Goal: Task Accomplishment & Management: Manage account settings

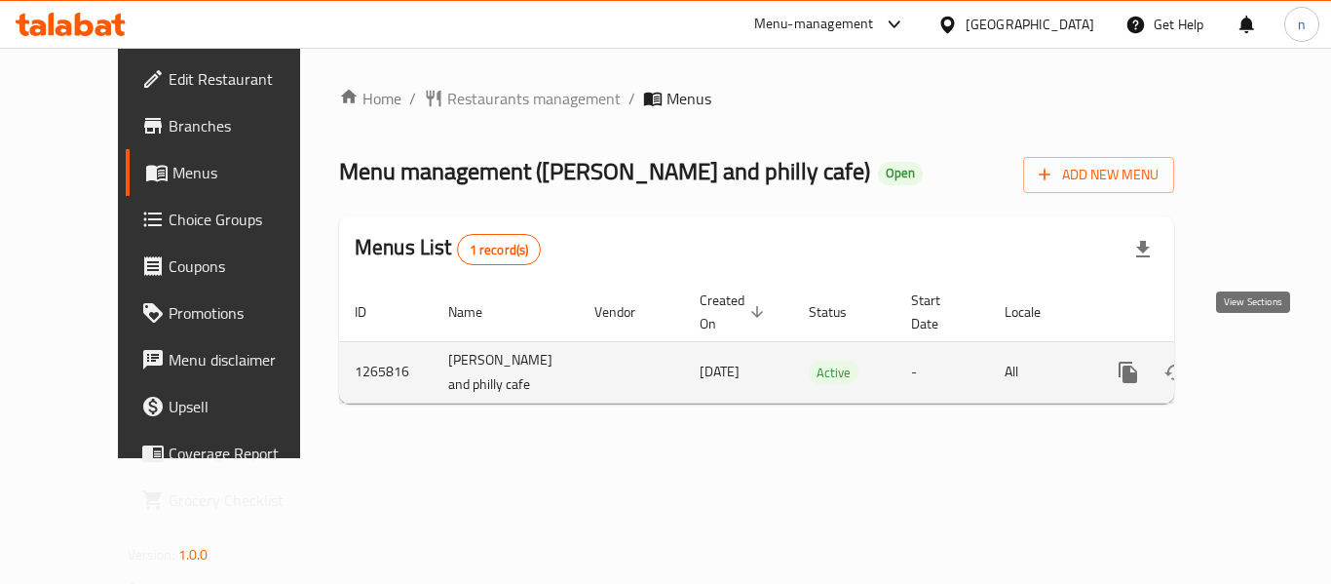
click at [1257, 360] on icon "enhanced table" at bounding box center [1268, 371] width 23 height 23
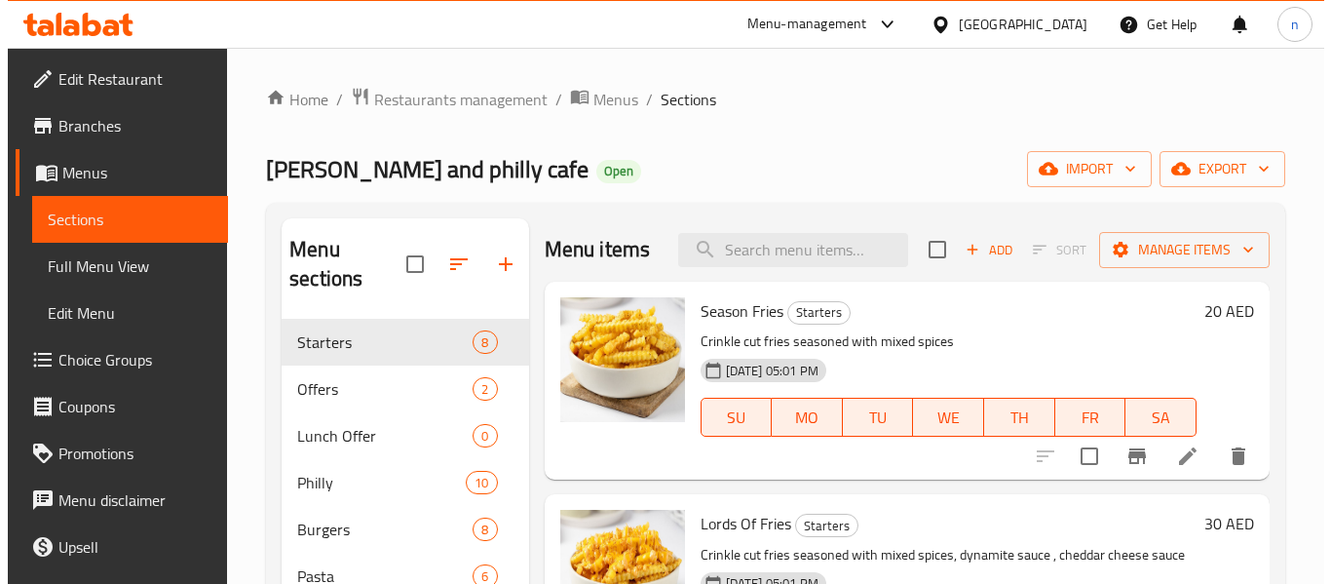
scroll to position [97, 0]
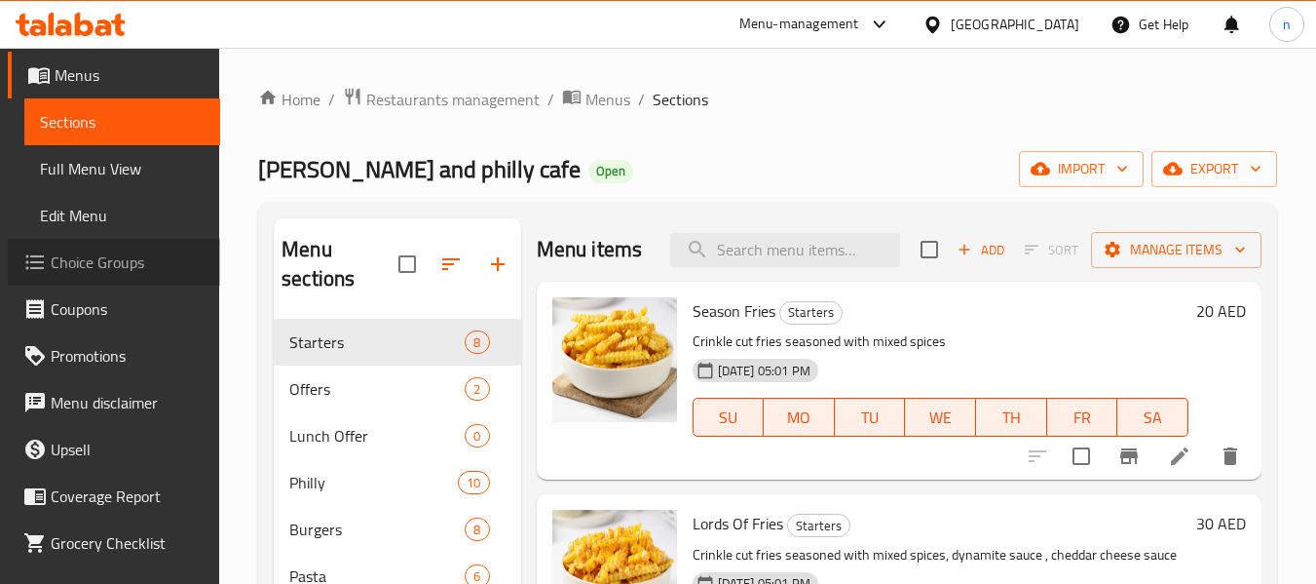
click at [148, 259] on span "Choice Groups" at bounding box center [128, 261] width 154 height 23
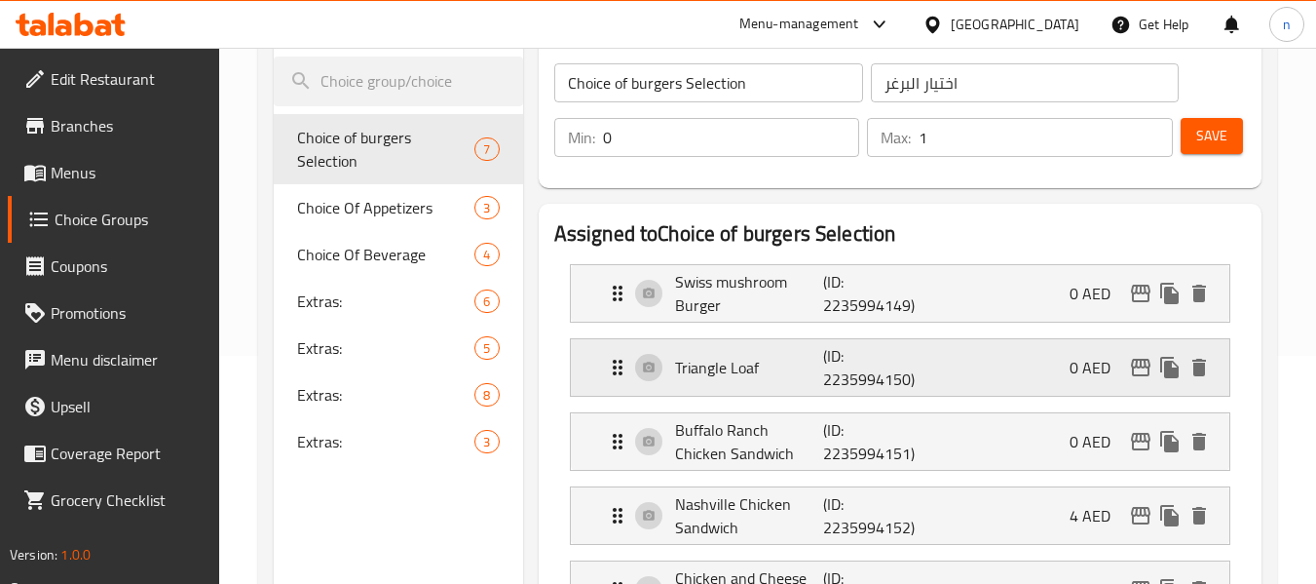
scroll to position [195, 0]
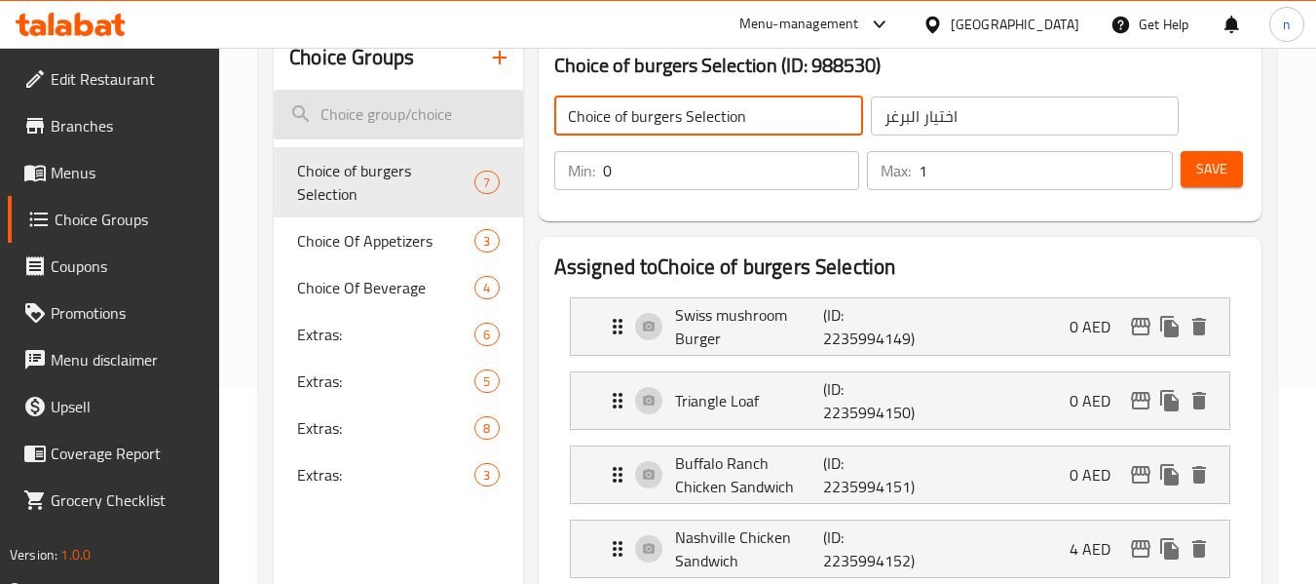
drag, startPoint x: 774, startPoint y: 123, endPoint x: 434, endPoint y: 115, distance: 339.1
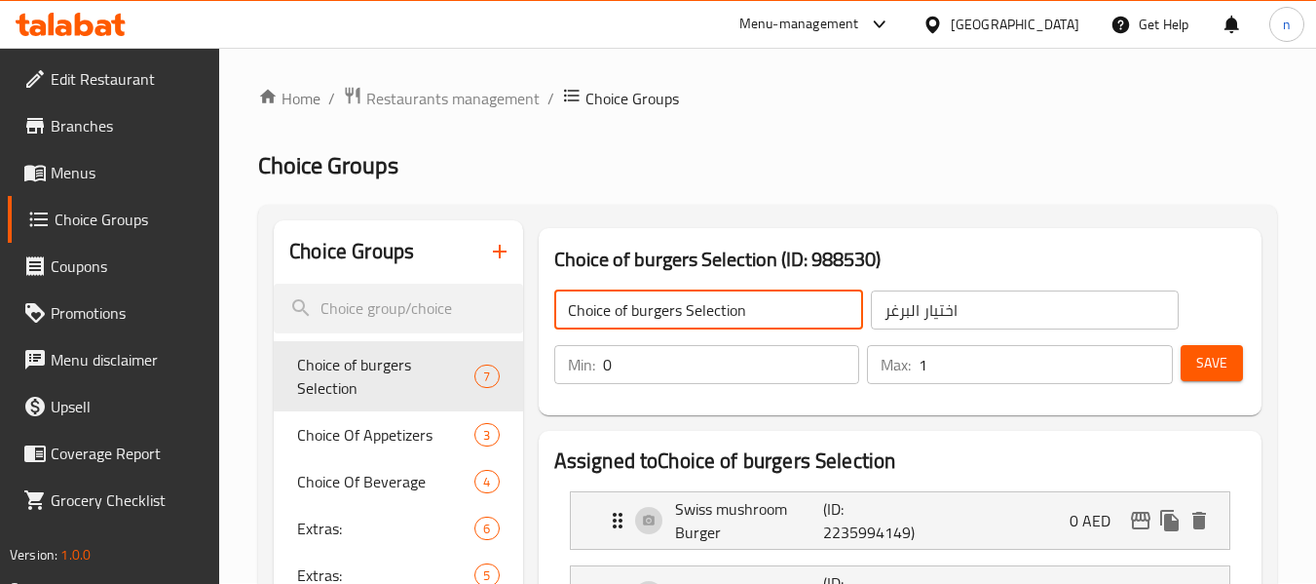
scroll to position [0, 0]
click at [428, 105] on span "Restaurants management" at bounding box center [452, 99] width 173 height 23
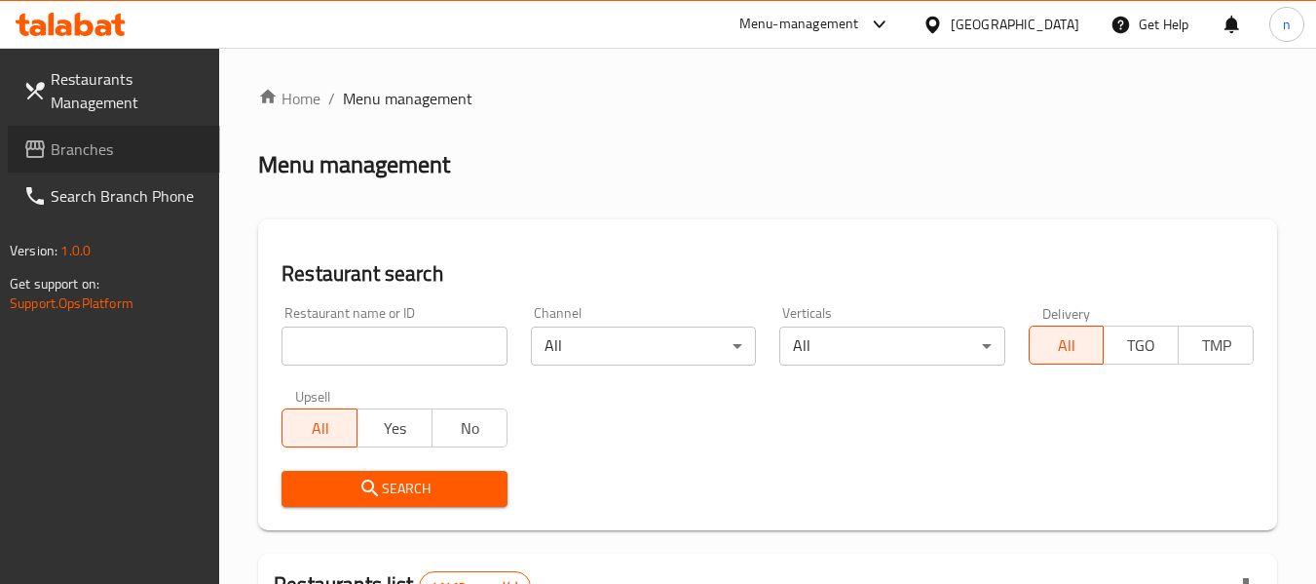
click at [62, 144] on span "Branches" at bounding box center [128, 148] width 154 height 23
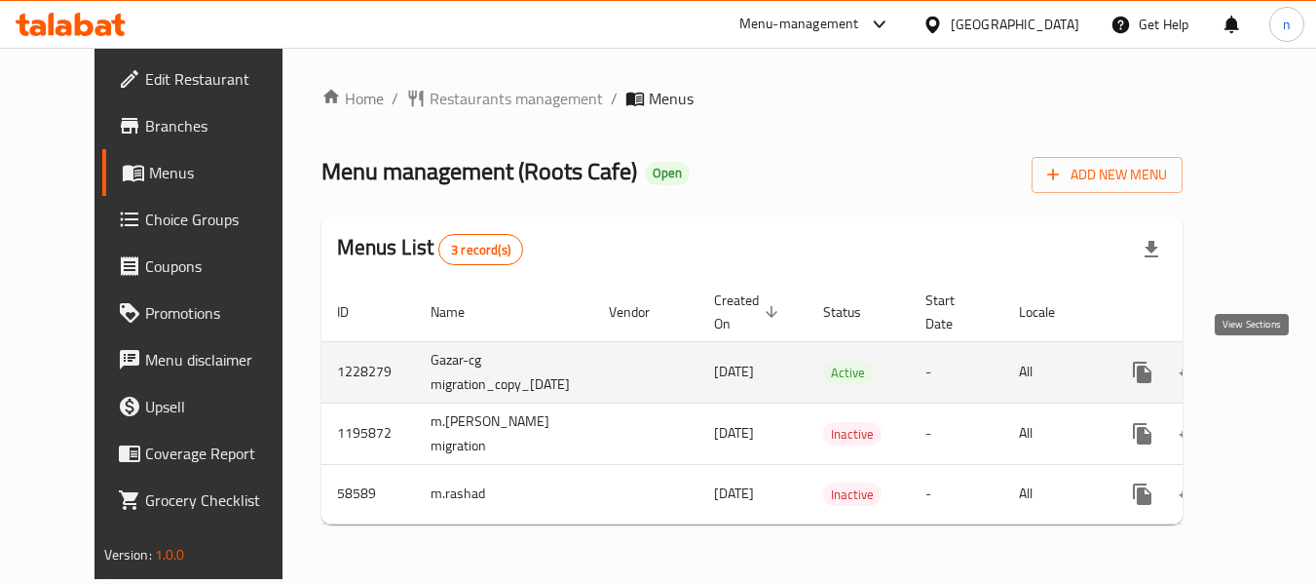
click at [1271, 367] on icon "enhanced table" at bounding box center [1282, 371] width 23 height 23
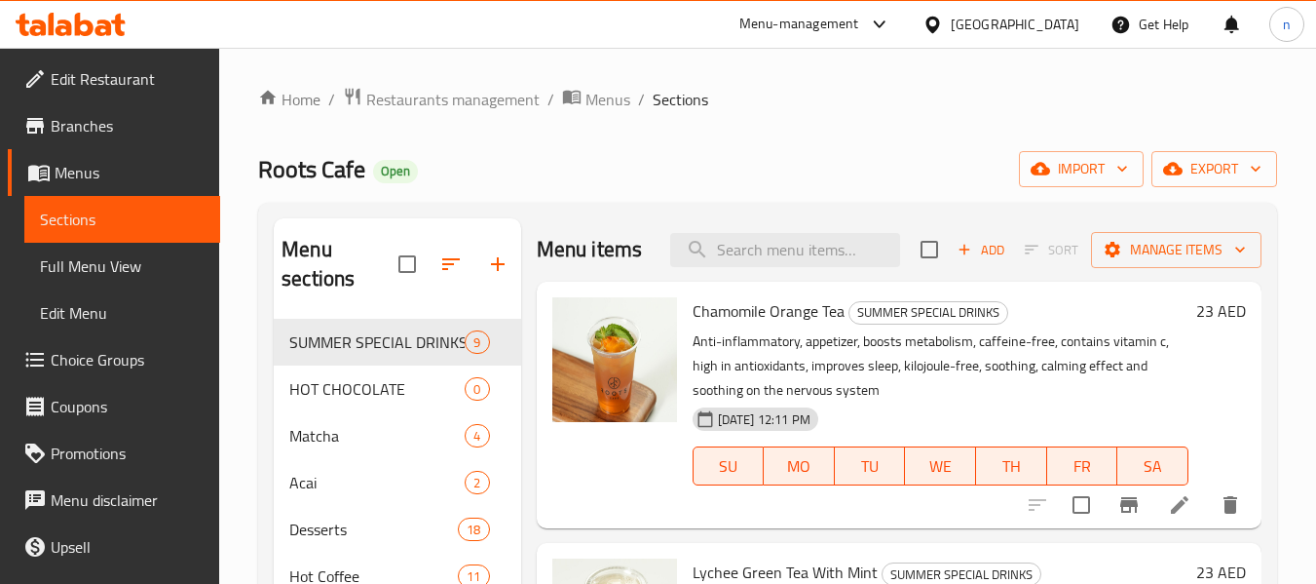
click at [92, 369] on span "Choice Groups" at bounding box center [128, 359] width 154 height 23
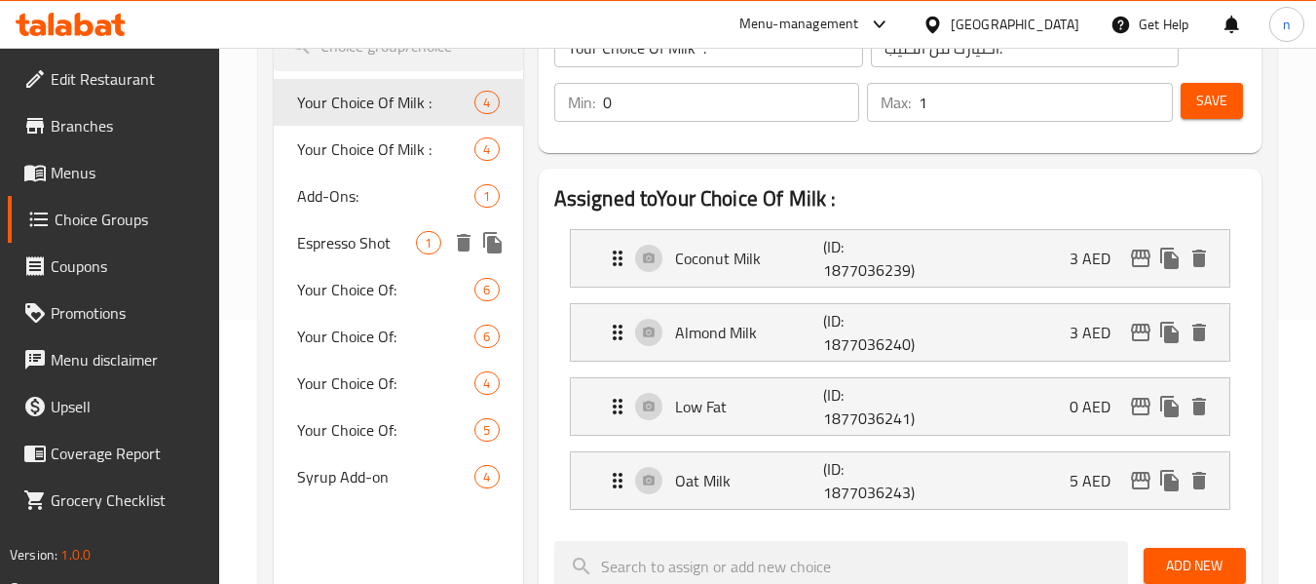
scroll to position [292, 0]
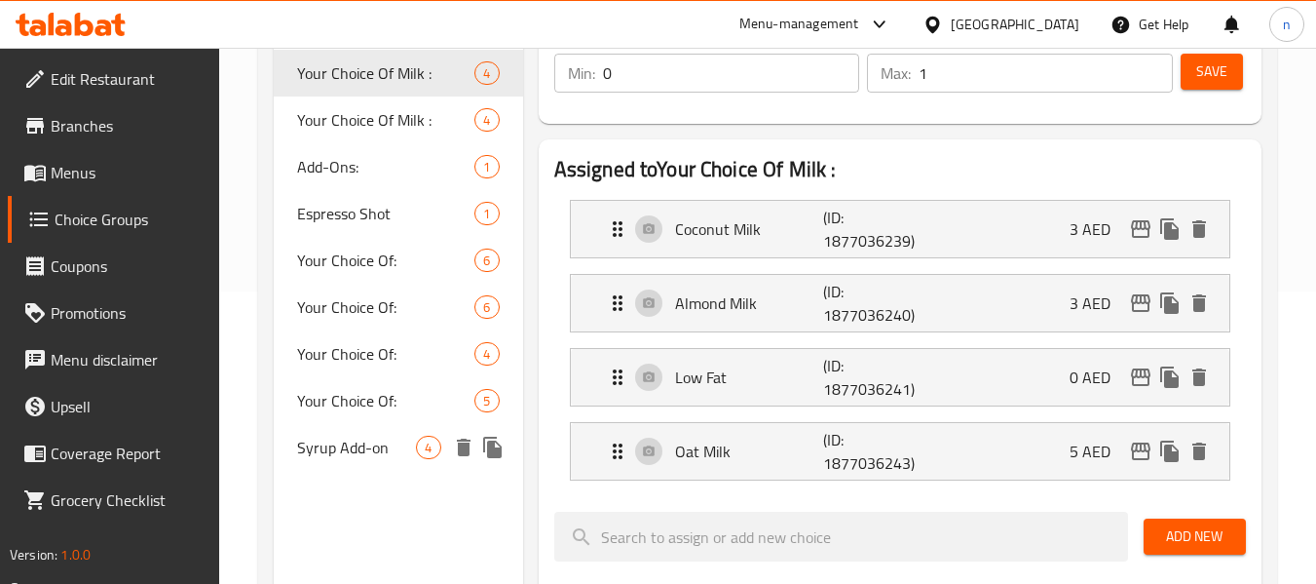
click at [341, 450] on span "Syrup Add-on" at bounding box center [356, 446] width 119 height 23
type input "Syrup Add-on"
type input "إضافة شراب"
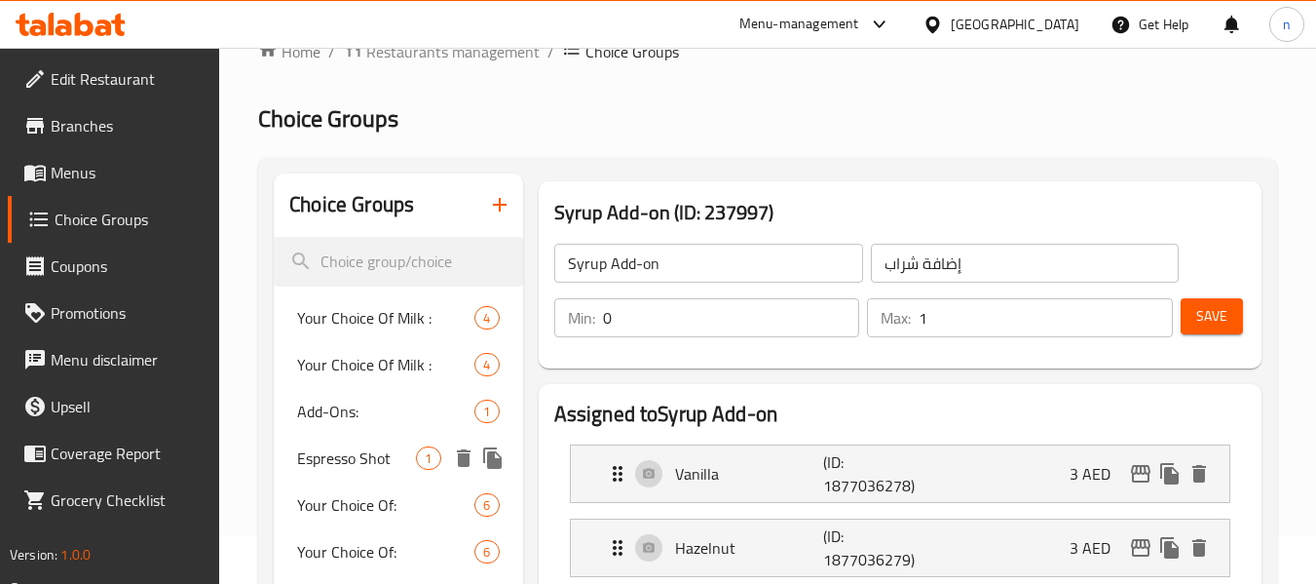
scroll to position [0, 0]
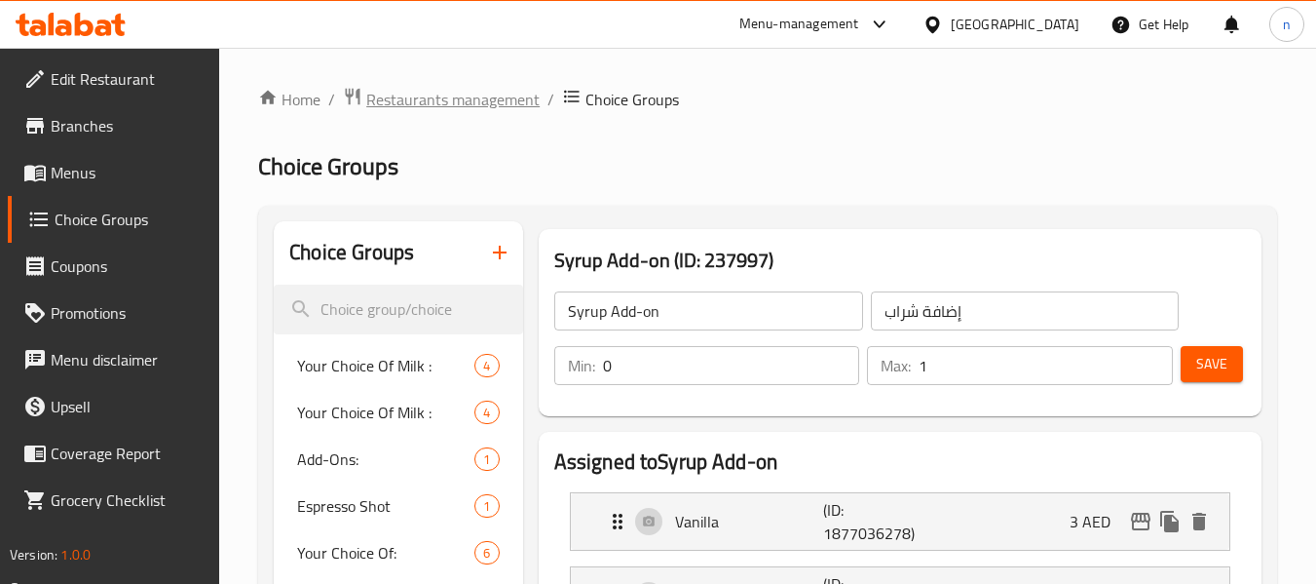
click at [430, 107] on span "Restaurants management" at bounding box center [452, 99] width 173 height 23
